Goal: Book appointment/travel/reservation

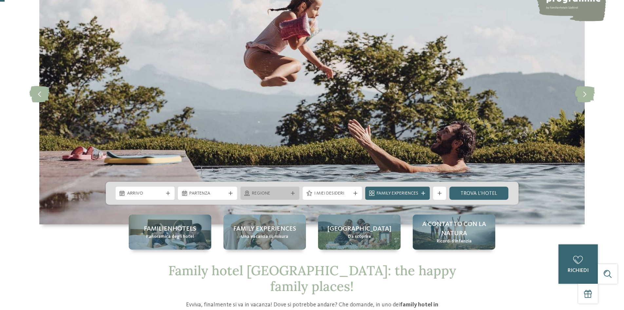
scroll to position [98, 0]
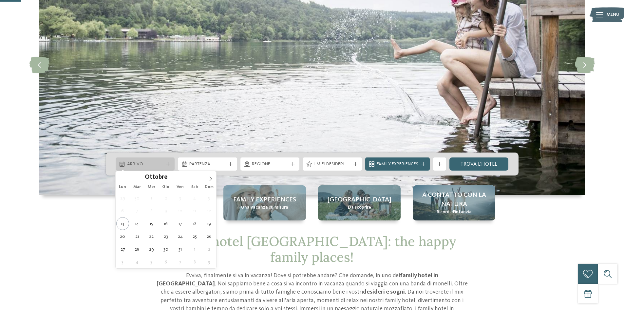
click at [153, 158] on div "Arrivo" at bounding box center [145, 163] width 59 height 13
click at [209, 178] on icon at bounding box center [210, 178] width 5 height 5
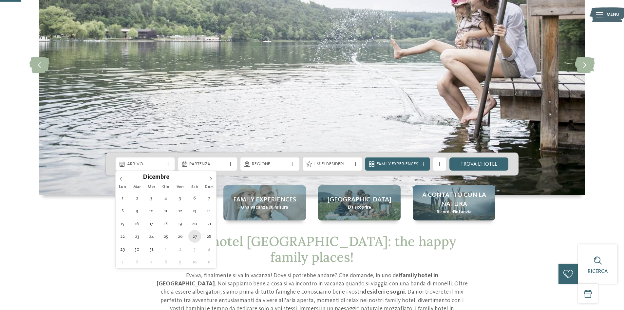
type div "27.12.2025"
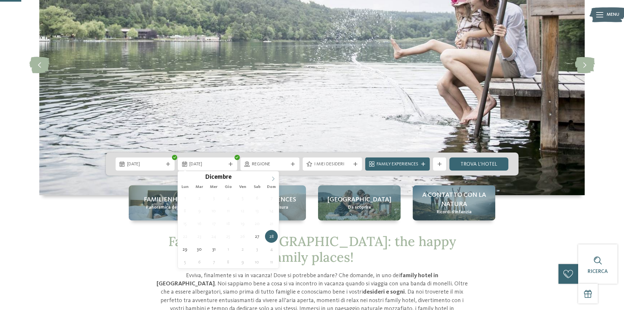
type input "****"
click at [273, 180] on icon at bounding box center [273, 178] width 5 height 5
type div "03.01.2026"
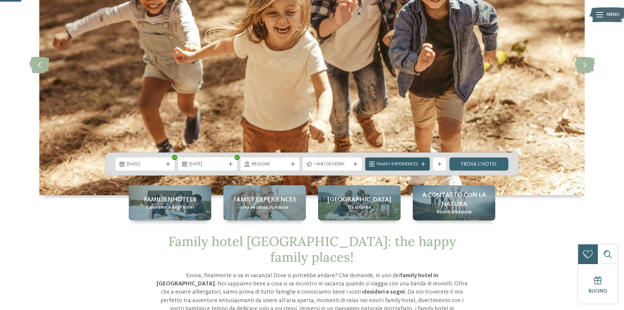
click at [403, 166] on span "Family Experiences" at bounding box center [398, 164] width 42 height 7
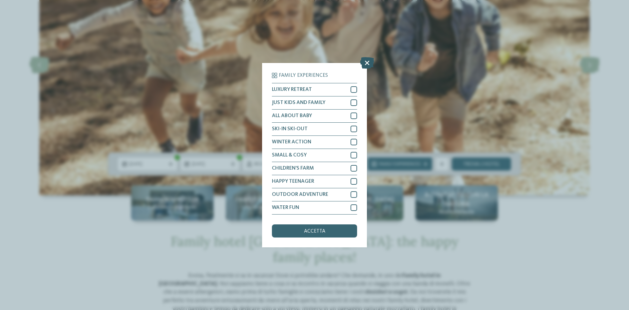
click at [366, 63] on icon at bounding box center [367, 62] width 14 height 11
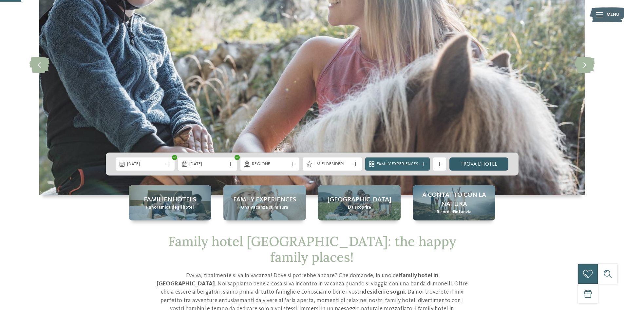
click at [469, 164] on link "trova l’hotel" at bounding box center [478, 163] width 59 height 13
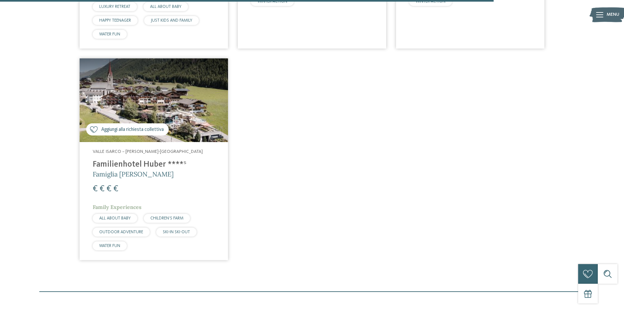
scroll to position [1296, 0]
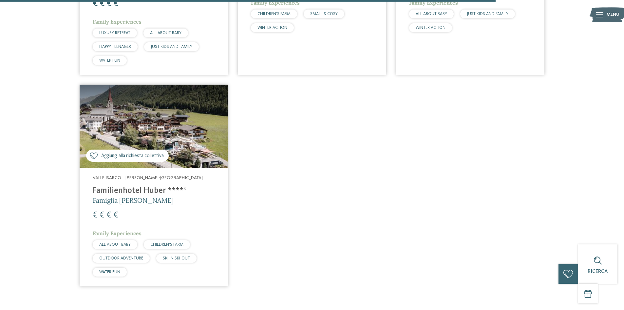
scroll to position [1066, 0]
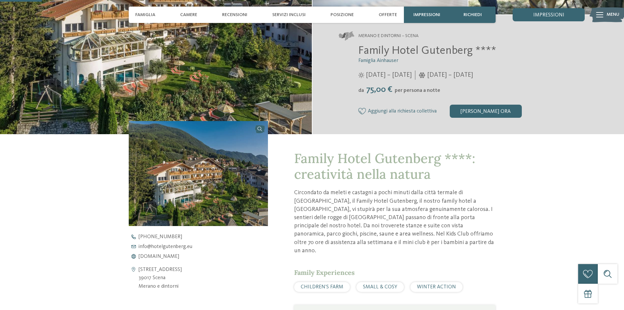
scroll to position [131, 0]
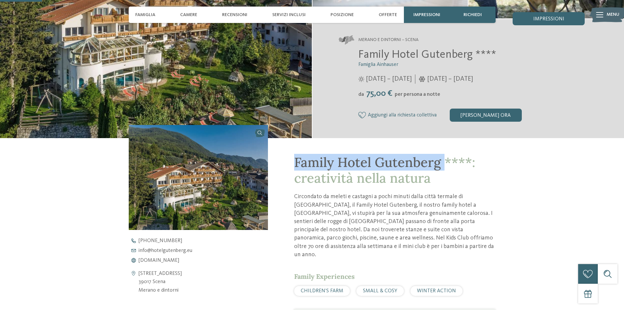
drag, startPoint x: 292, startPoint y: 162, endPoint x: 445, endPoint y: 158, distance: 152.7
click at [445, 158] on div "Family Hotel Gutenberg ****: creatività nella natura Circondato da meleti e cas…" at bounding box center [381, 270] width 227 height 265
copy span "Family Hotel Gutenberg"
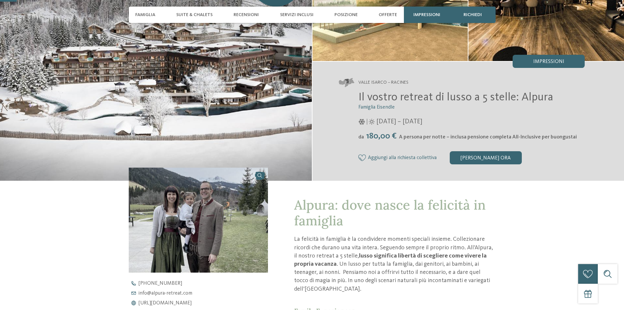
scroll to position [98, 0]
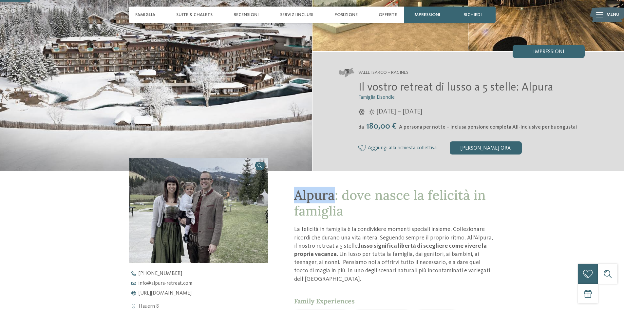
drag, startPoint x: 291, startPoint y: 193, endPoint x: 332, endPoint y: 195, distance: 41.0
copy span "Alpura"
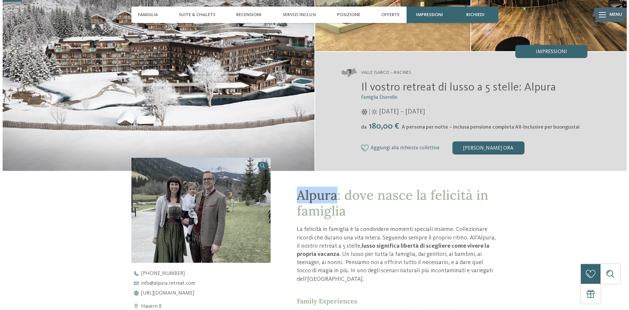
scroll to position [0, 0]
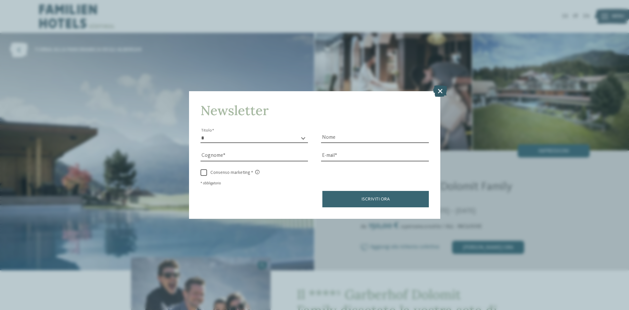
click at [439, 90] on icon at bounding box center [440, 90] width 14 height 11
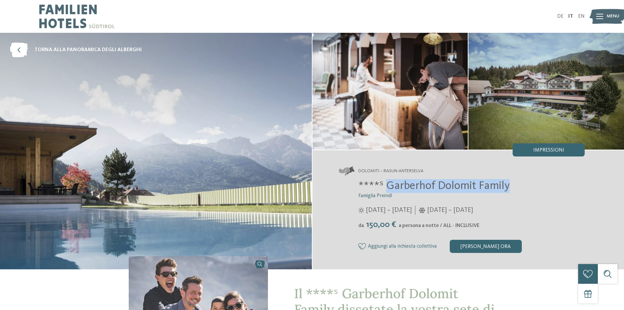
drag, startPoint x: 529, startPoint y: 182, endPoint x: 442, endPoint y: 210, distance: 91.6
click at [390, 184] on h2 "****ˢ Garberhof Dolomit Family" at bounding box center [471, 186] width 227 height 14
click at [481, 250] on div "[PERSON_NAME] ora" at bounding box center [486, 245] width 72 height 13
drag, startPoint x: 522, startPoint y: 185, endPoint x: 385, endPoint y: 188, distance: 136.9
click at [385, 188] on h2 "****ˢ Garberhof Dolomit Family" at bounding box center [471, 186] width 227 height 14
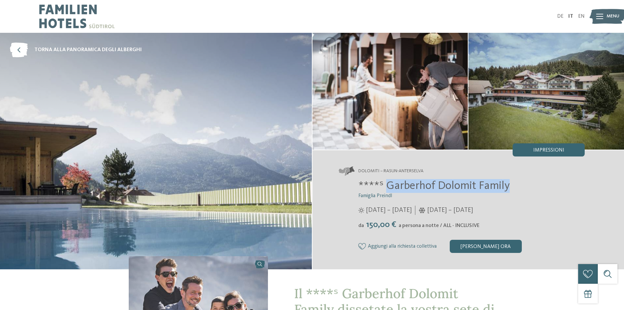
copy span "Garberhof Dolomit Family"
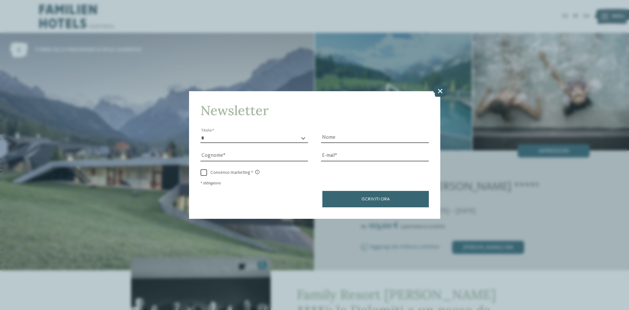
click at [438, 89] on icon at bounding box center [440, 90] width 14 height 11
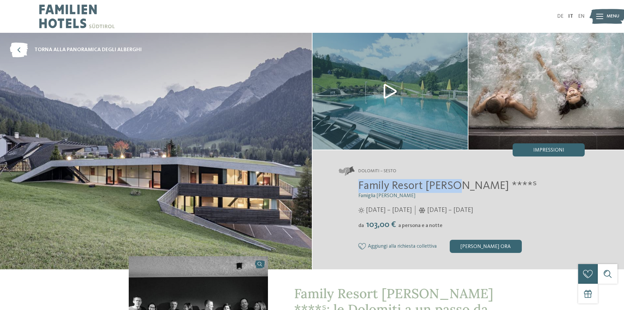
drag, startPoint x: 355, startPoint y: 184, endPoint x: 455, endPoint y: 188, distance: 100.3
click at [455, 188] on div "Family Resort Rainer ****ˢ Famiglia Rainer 25/05/2025 – 12/10/2025 da" at bounding box center [462, 216] width 246 height 74
copy span "Family Resort Rainer"
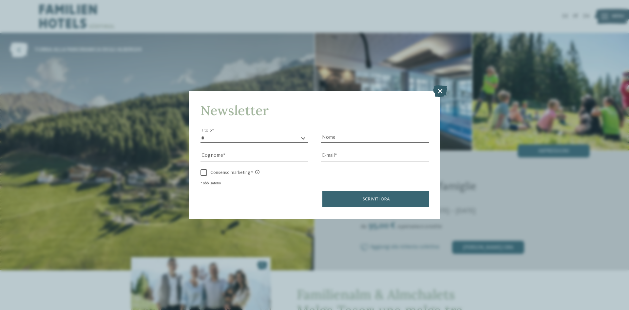
click at [435, 89] on icon at bounding box center [440, 90] width 14 height 11
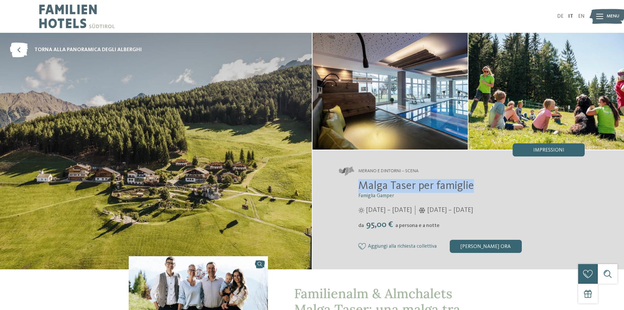
drag, startPoint x: 478, startPoint y: 187, endPoint x: 353, endPoint y: 184, distance: 124.8
click at [353, 184] on div "Malga Taser per famiglie Famiglia Gamper 12/04/2025 – 08/11/2025 da" at bounding box center [462, 216] width 246 height 74
copy span "Malga Taser per famiglie"
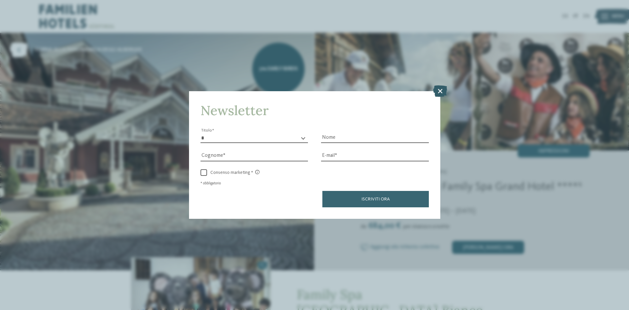
click at [436, 93] on icon at bounding box center [440, 90] width 14 height 11
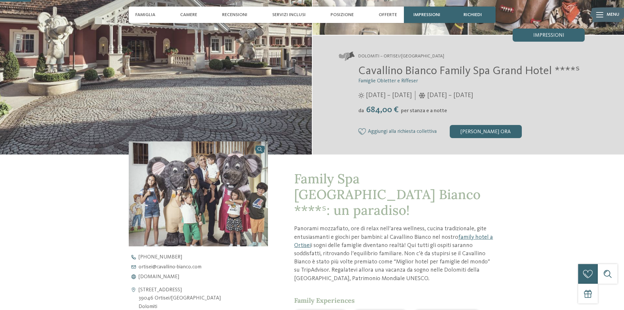
scroll to position [66, 0]
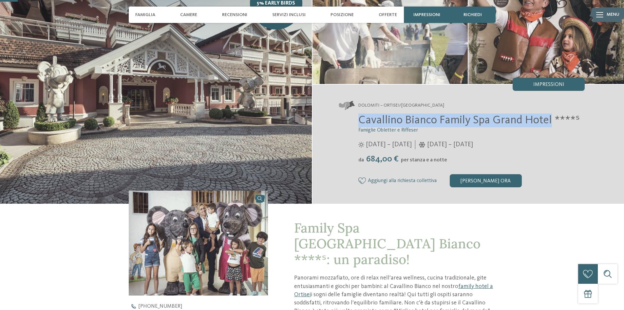
drag, startPoint x: 356, startPoint y: 116, endPoint x: 552, endPoint y: 119, distance: 196.2
click at [552, 119] on div "Cavallino Bianco Family Spa Grand Hotel ****ˢ Famiglie Obletter e Riffeser 15/0…" at bounding box center [462, 150] width 246 height 74
copy span "Cavallino Bianco Family Spa Grand Hotel"
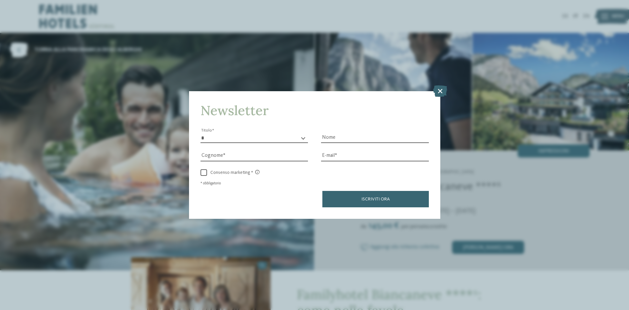
click at [438, 93] on icon at bounding box center [440, 90] width 14 height 11
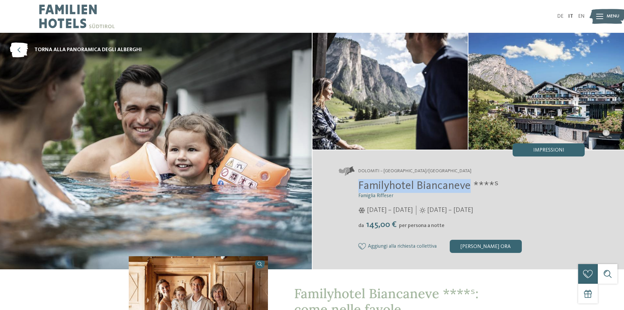
drag, startPoint x: 354, startPoint y: 181, endPoint x: 470, endPoint y: 183, distance: 116.6
click at [470, 183] on div "Familyhotel Biancaneve ****ˢ Famiglia Riffeser [DATE] – [DATE] da" at bounding box center [462, 216] width 246 height 74
copy span "Familyhotel Biancaneve"
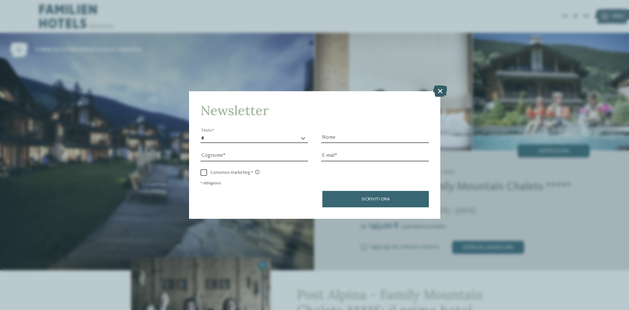
click at [445, 88] on icon at bounding box center [440, 90] width 14 height 11
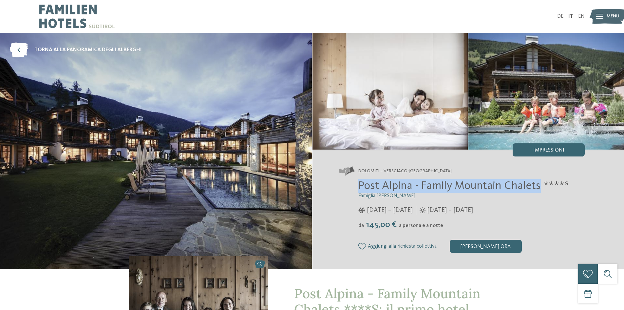
drag, startPoint x: 359, startPoint y: 189, endPoint x: 536, endPoint y: 184, distance: 177.2
click at [536, 184] on span "Post Alpina - Family Mountain Chalets ****ˢ" at bounding box center [463, 185] width 210 height 11
copy span "Post Alpina - Family Mountain Chalets"
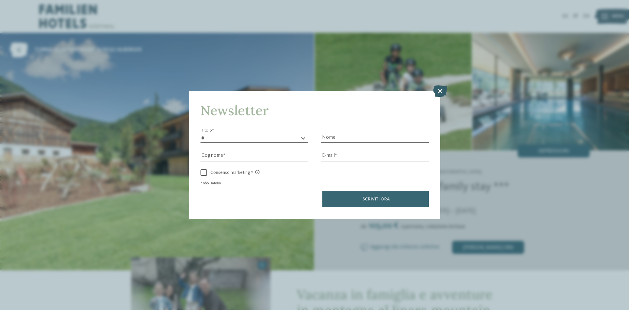
click at [441, 90] on icon at bounding box center [440, 90] width 14 height 11
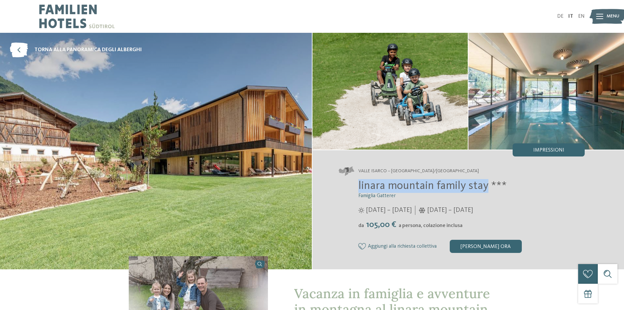
drag, startPoint x: 352, startPoint y: 185, endPoint x: 486, endPoint y: 181, distance: 133.7
click at [486, 181] on div "linara mountain family stay *** Famiglia Gatterer 12/07/2025 – 09/11/2025 da" at bounding box center [462, 216] width 246 height 74
copy span "linara mountain family stay"
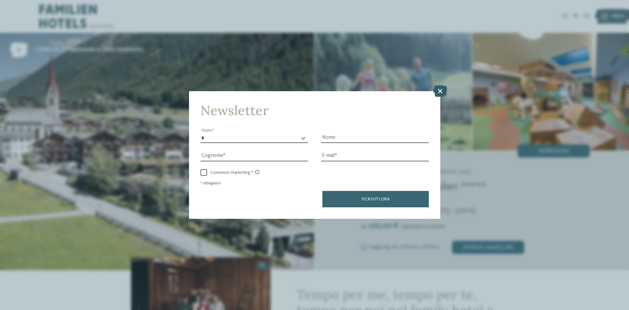
click at [438, 87] on icon at bounding box center [440, 90] width 14 height 11
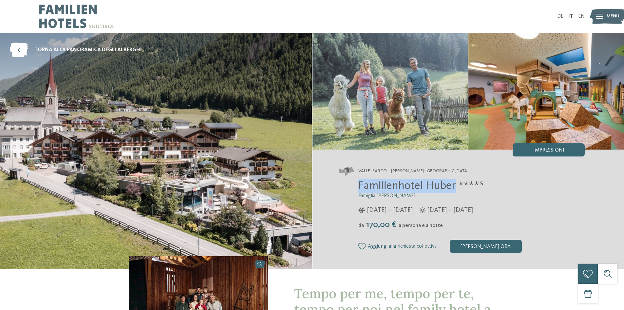
drag, startPoint x: 359, startPoint y: 185, endPoint x: 455, endPoint y: 190, distance: 95.7
click at [455, 190] on div "Familienhotel Huber ****ˢ Famiglia Stolz 05/12/2025 – 12/04/2026 da" at bounding box center [462, 216] width 246 height 74
copy span "Familienhotel Huber"
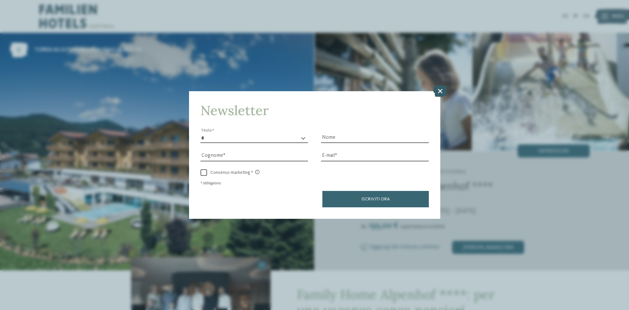
click at [439, 94] on icon at bounding box center [440, 90] width 14 height 11
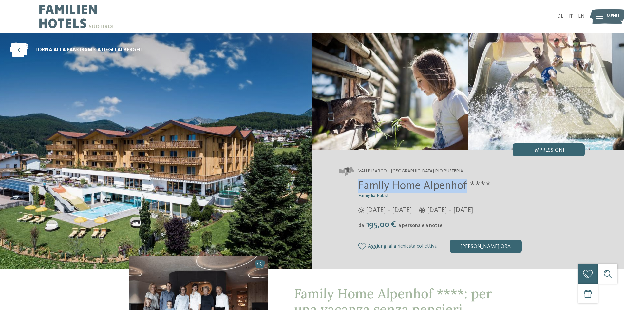
drag, startPoint x: 343, startPoint y: 182, endPoint x: 467, endPoint y: 185, distance: 124.5
click at [467, 185] on div "Family Home Alpenhof **** Famiglia [PERSON_NAME] [DATE] – [DATE] da" at bounding box center [462, 216] width 246 height 74
copy span "Family Home [GEOGRAPHIC_DATA]"
